Goal: Task Accomplishment & Management: Complete application form

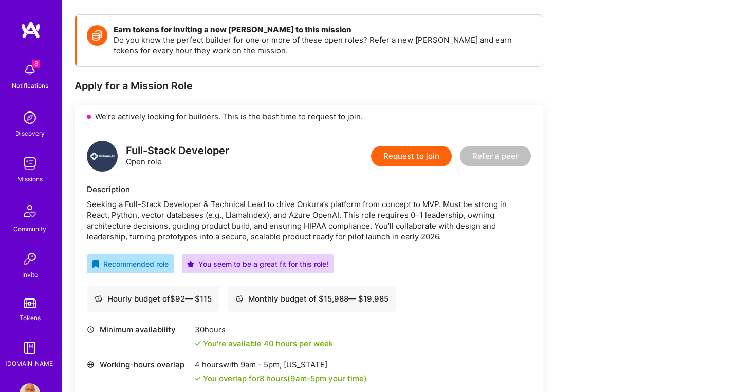
scroll to position [138, 0]
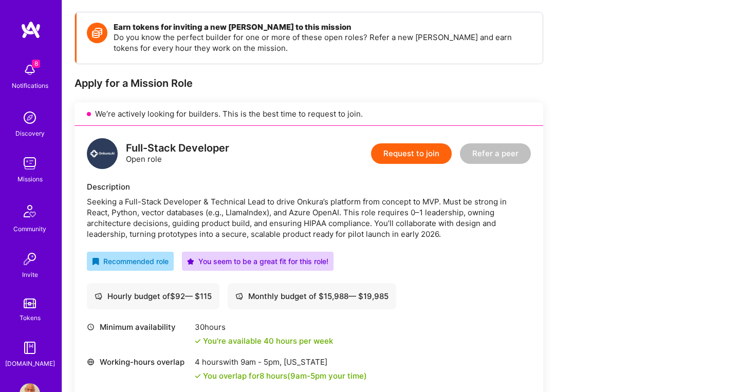
click at [440, 213] on div "Seeking a Full-Stack Developer & Technical Lead to drive Onkura’s platform from…" at bounding box center [309, 217] width 444 height 43
click at [407, 158] on button "Request to join" at bounding box center [411, 153] width 81 height 21
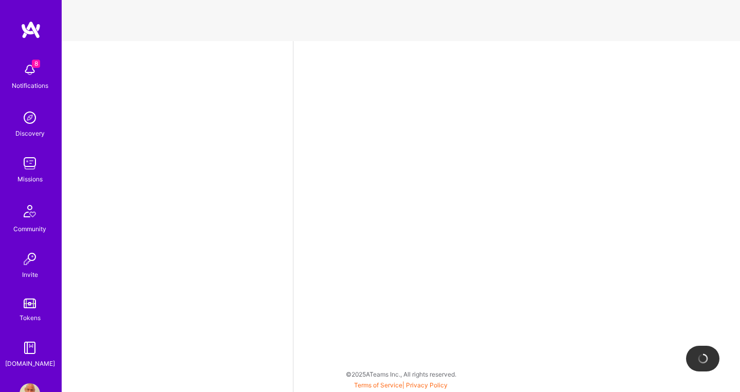
select select "CA"
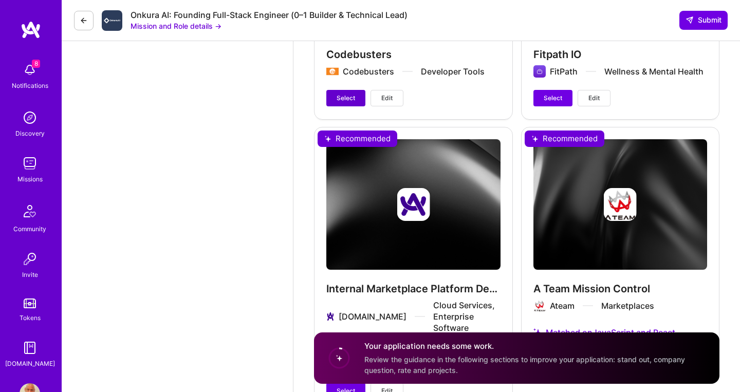
scroll to position [1973, 0]
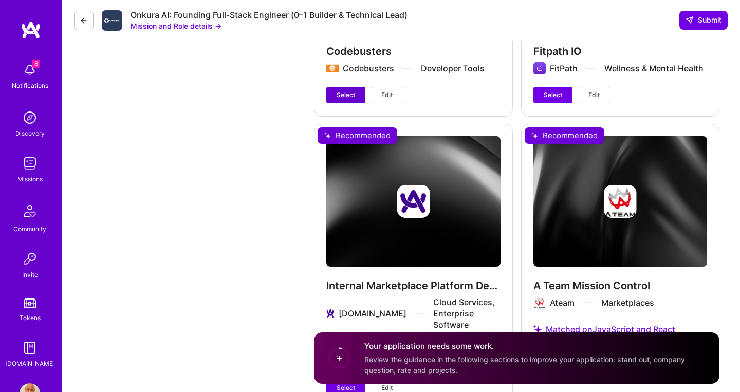
click at [359, 88] on button "Select" at bounding box center [345, 95] width 39 height 16
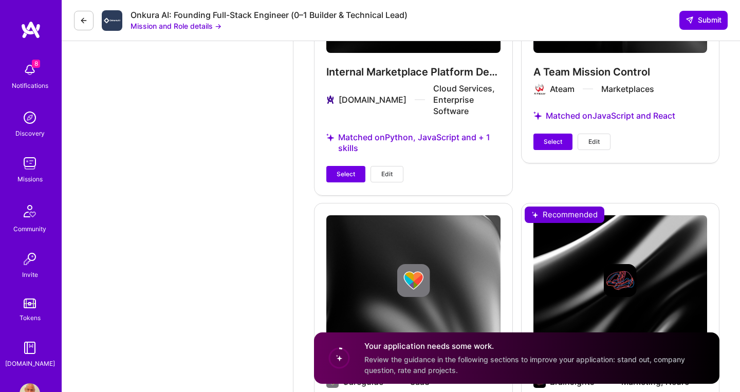
scroll to position [2190, 0]
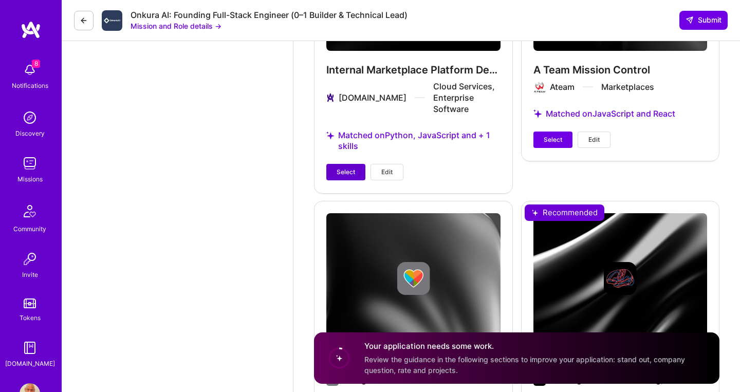
click at [360, 164] on button "Select" at bounding box center [345, 172] width 39 height 16
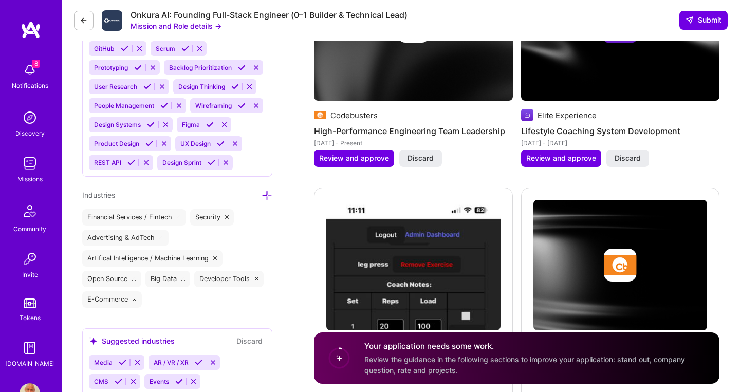
scroll to position [1394, 0]
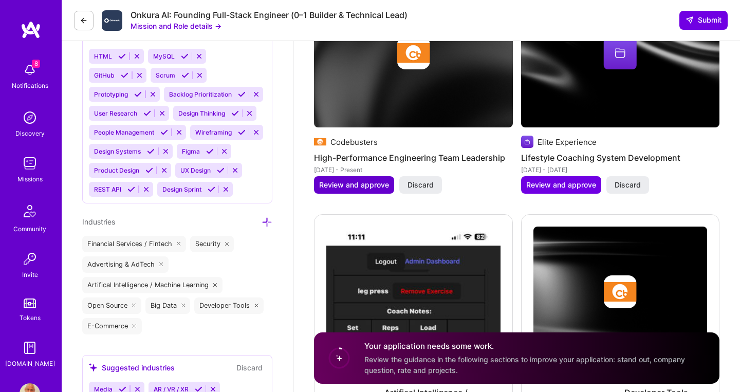
click at [379, 176] on button "Review and approve" at bounding box center [354, 184] width 80 height 17
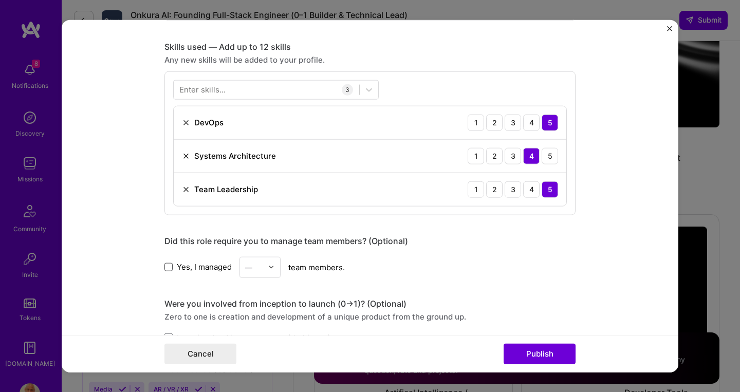
scroll to position [492, 0]
click at [171, 267] on span at bounding box center [168, 268] width 8 height 8
click at [0, 0] on input "Yes, I managed" at bounding box center [0, 0] width 0 height 0
click at [264, 266] on div "—" at bounding box center [254, 268] width 28 height 20
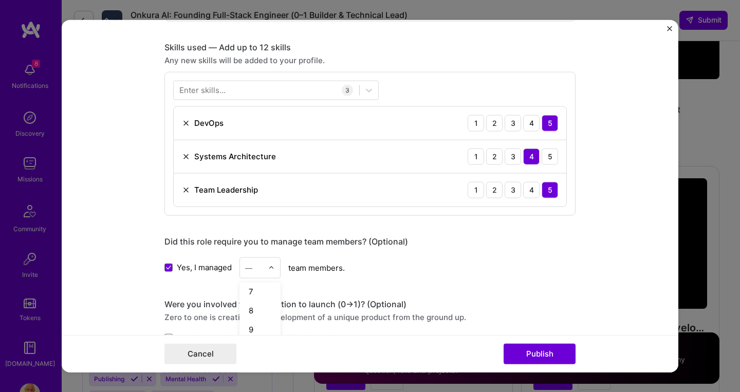
scroll to position [132, 0]
click at [253, 298] on div "8" at bounding box center [260, 295] width 35 height 19
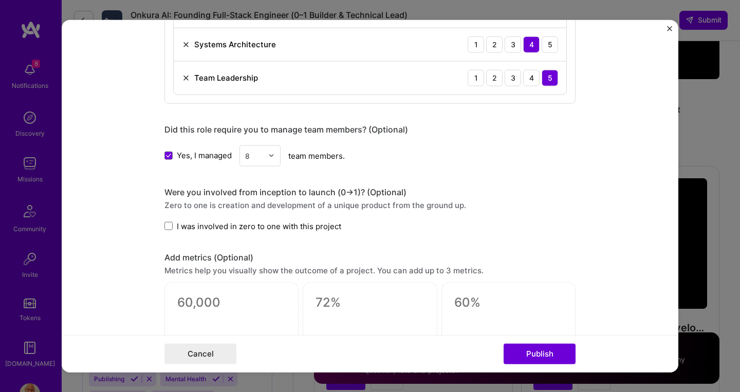
scroll to position [614, 0]
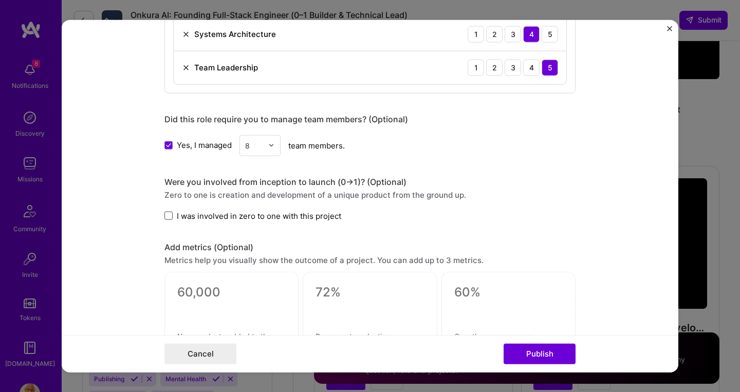
click at [169, 216] on span at bounding box center [168, 216] width 8 height 8
click at [0, 0] on input "I was involved in zero to one with this project" at bounding box center [0, 0] width 0 height 0
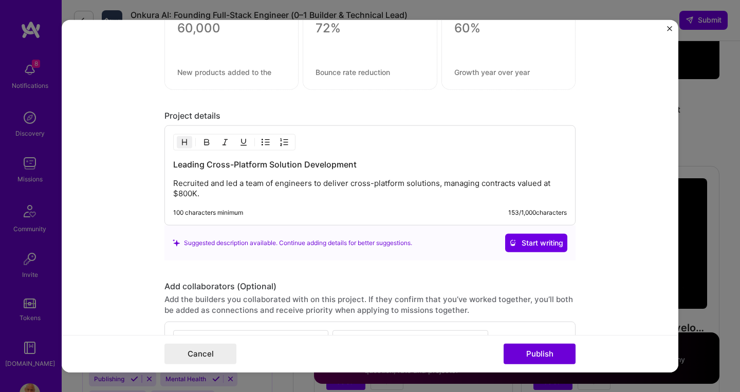
scroll to position [996, 0]
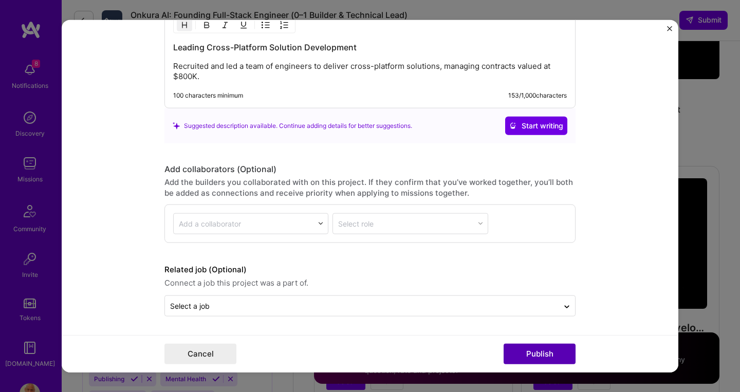
click at [537, 354] on button "Publish" at bounding box center [540, 354] width 72 height 21
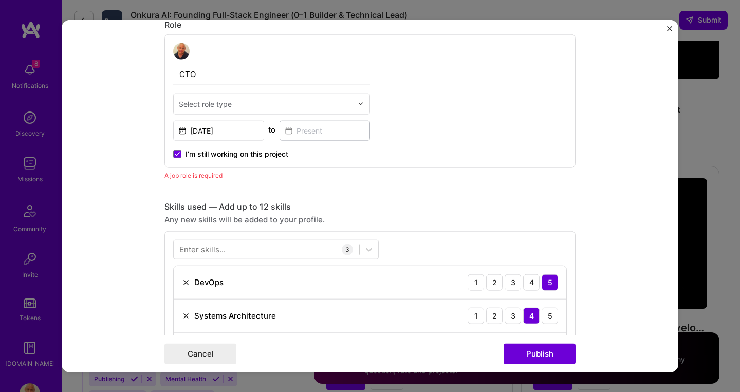
scroll to position [345, 0]
click at [336, 110] on div at bounding box center [266, 104] width 174 height 13
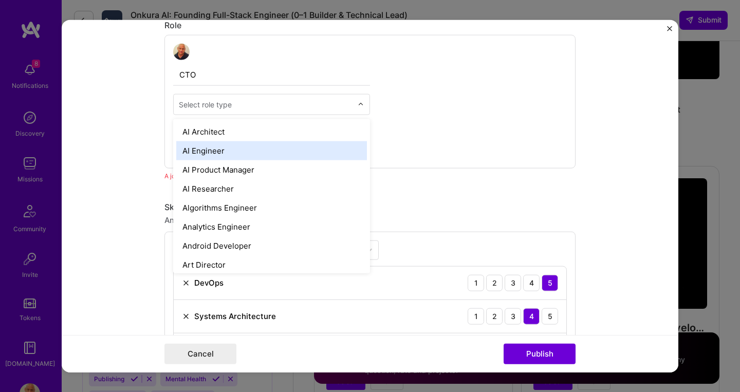
click at [232, 153] on div "AI Engineer" at bounding box center [271, 150] width 191 height 19
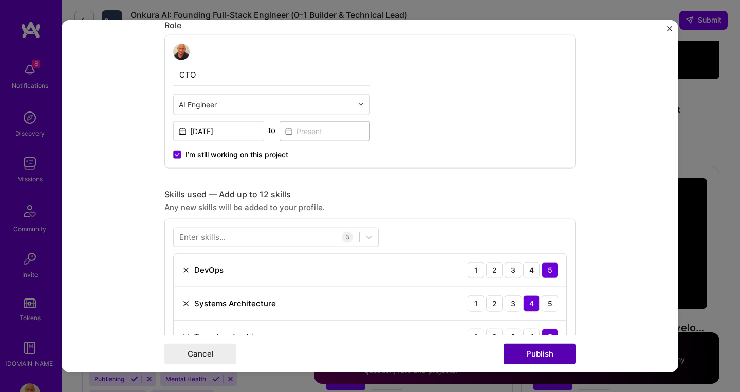
click at [536, 356] on button "Publish" at bounding box center [540, 354] width 72 height 21
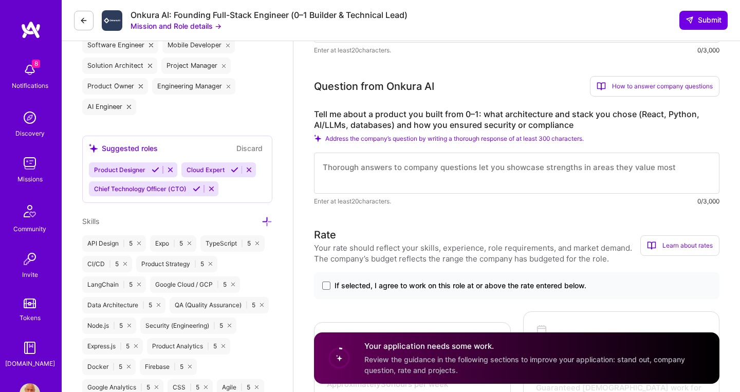
scroll to position [443, 0]
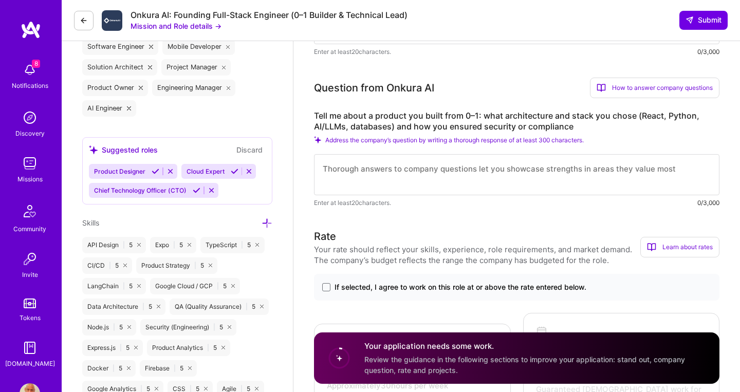
click at [382, 166] on textarea at bounding box center [517, 174] width 406 height 41
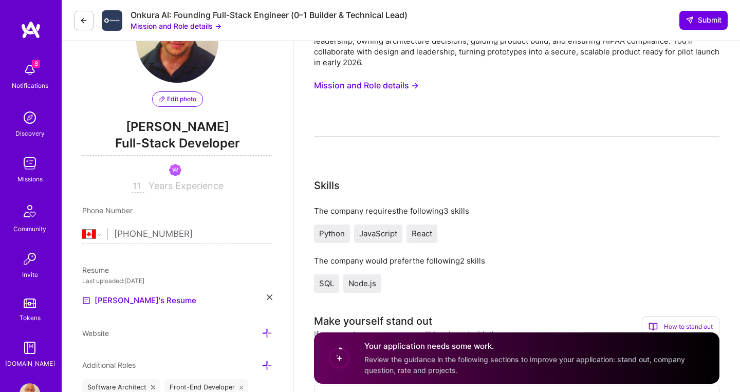
scroll to position [65, 0]
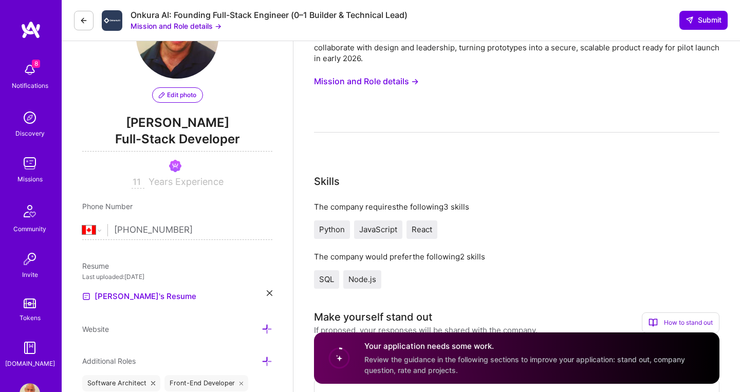
click at [374, 85] on button "Mission and Role details →" at bounding box center [366, 81] width 105 height 19
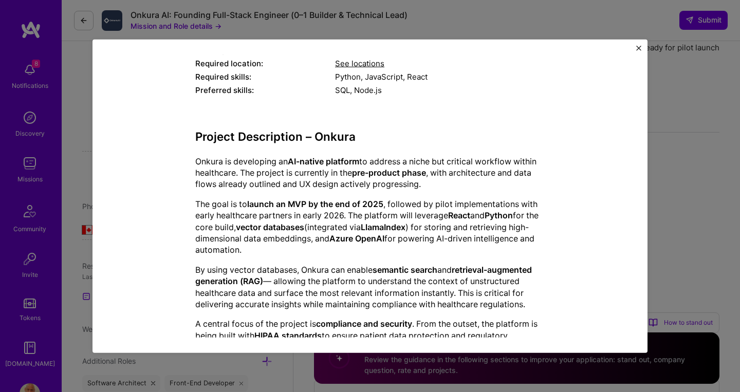
scroll to position [209, 0]
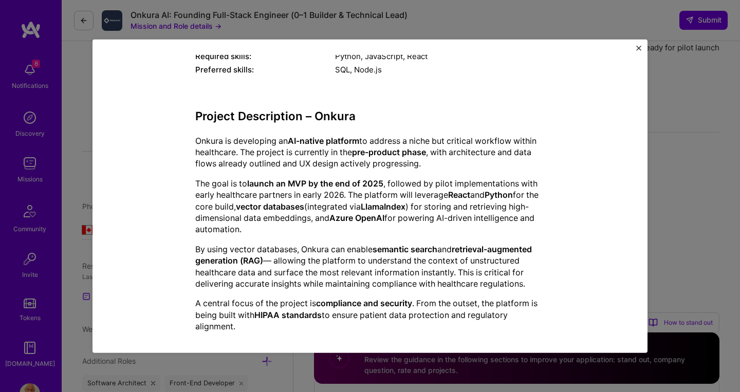
click at [639, 49] on img "Close" at bounding box center [638, 47] width 5 height 5
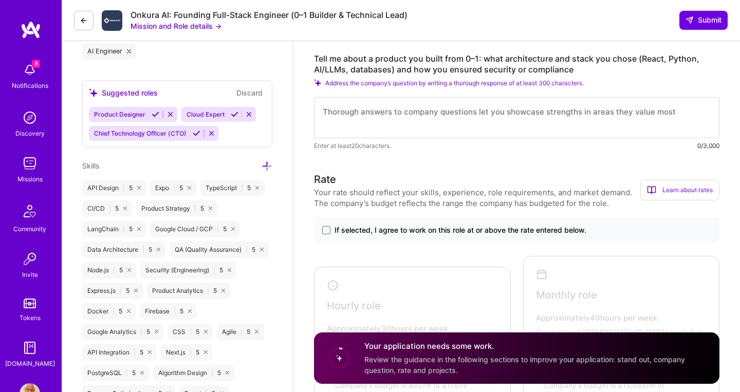
scroll to position [481, 0]
